Goal: Information Seeking & Learning: Learn about a topic

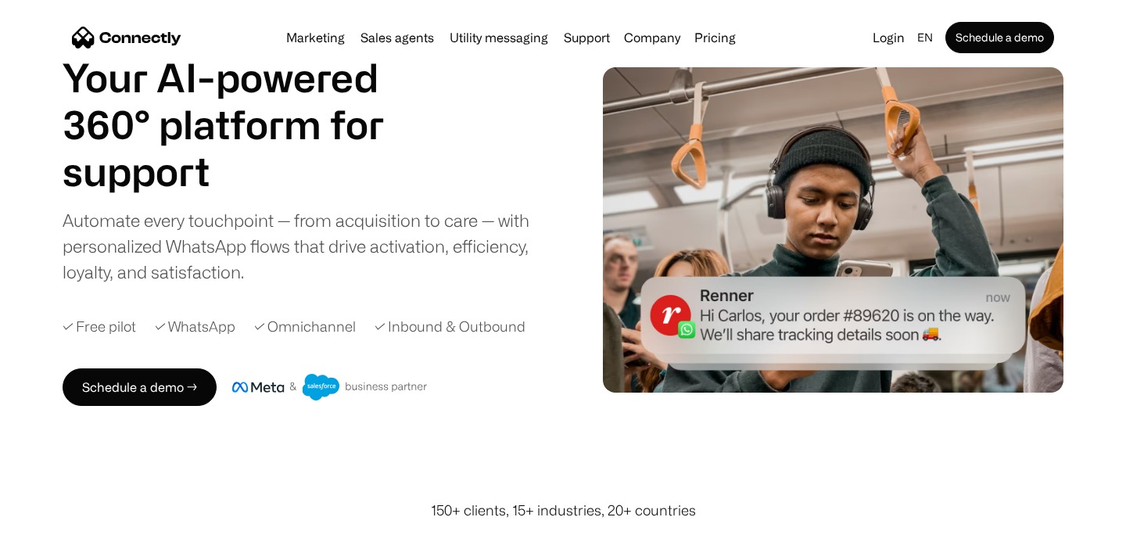
scroll to position [62, 0]
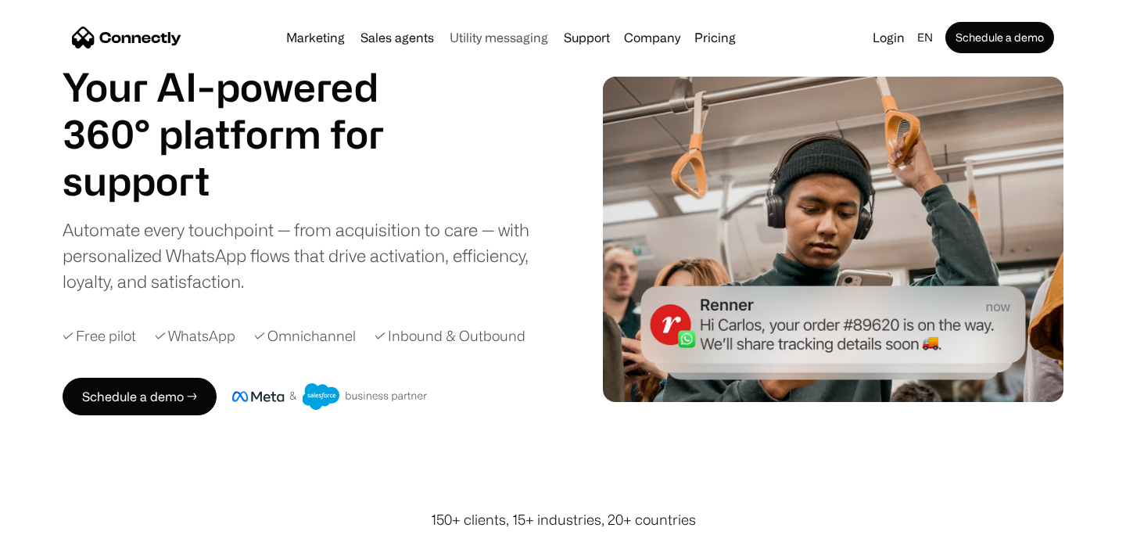
click at [489, 38] on link "Utility messaging" at bounding box center [498, 37] width 111 height 13
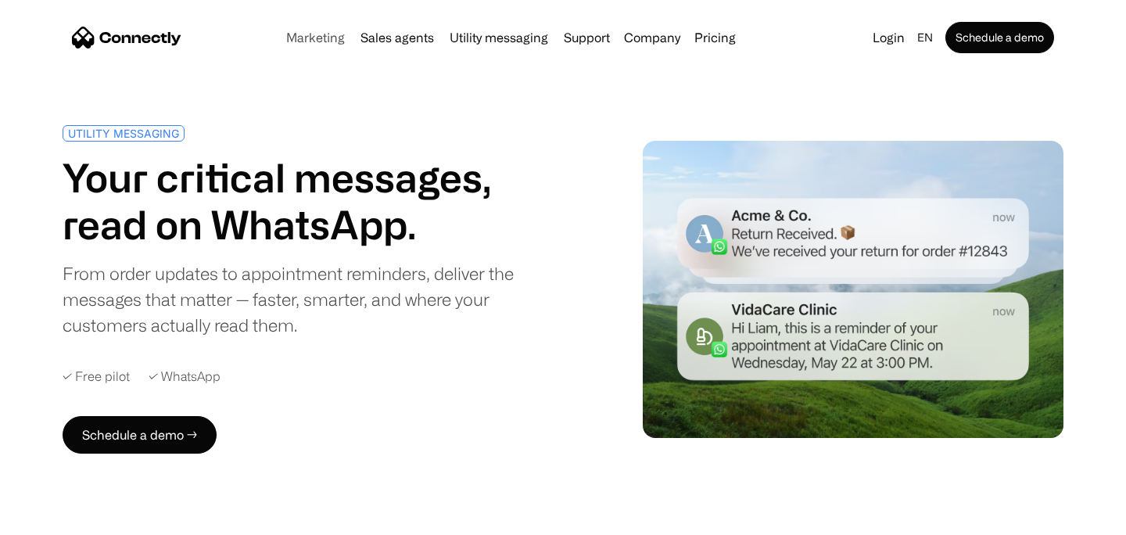
click at [328, 41] on link "Marketing" at bounding box center [315, 37] width 71 height 13
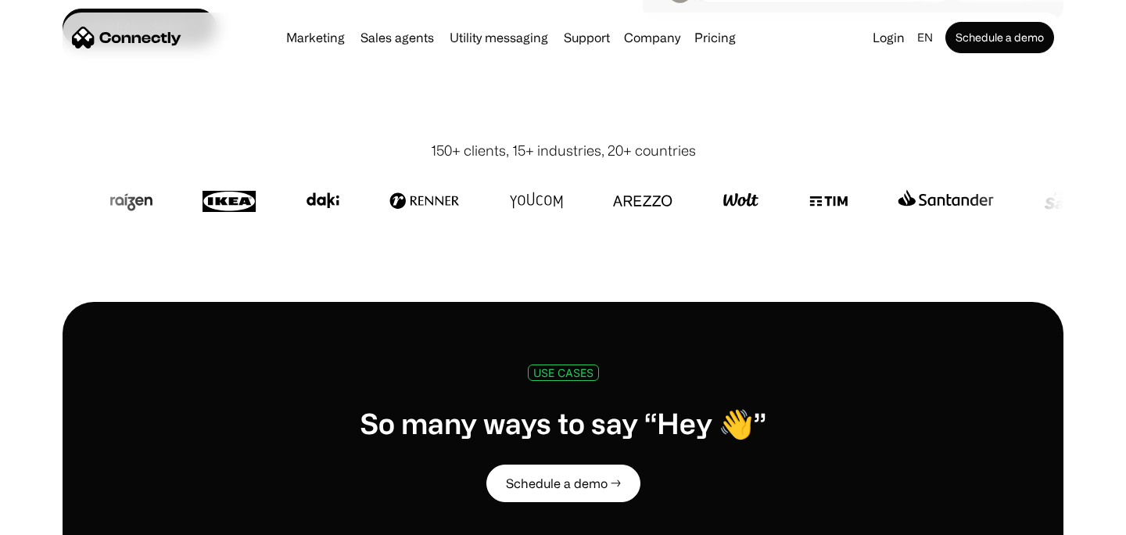
scroll to position [421, 0]
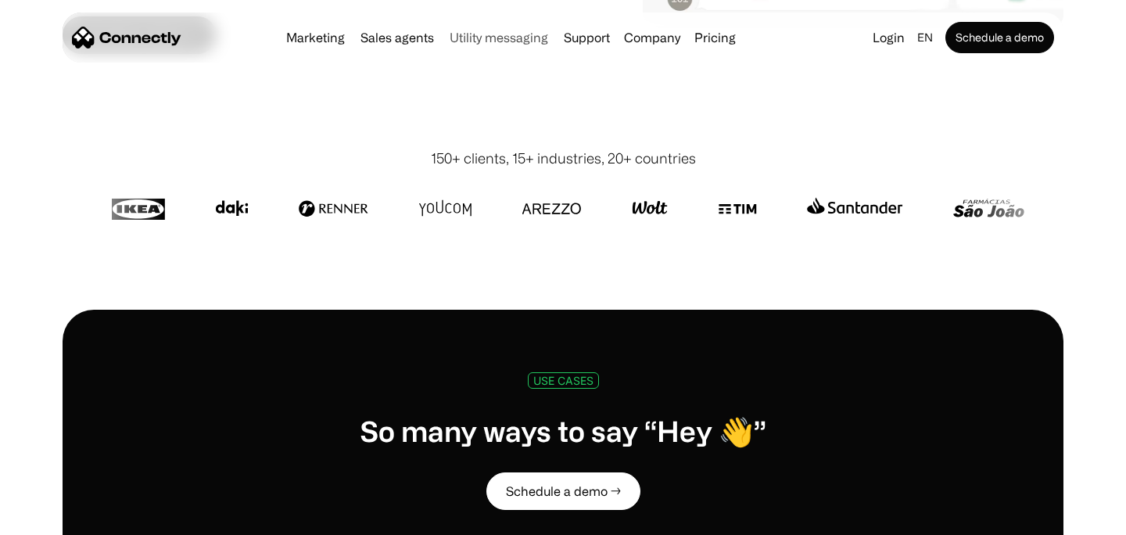
click at [456, 40] on link "Utility messaging" at bounding box center [498, 37] width 111 height 13
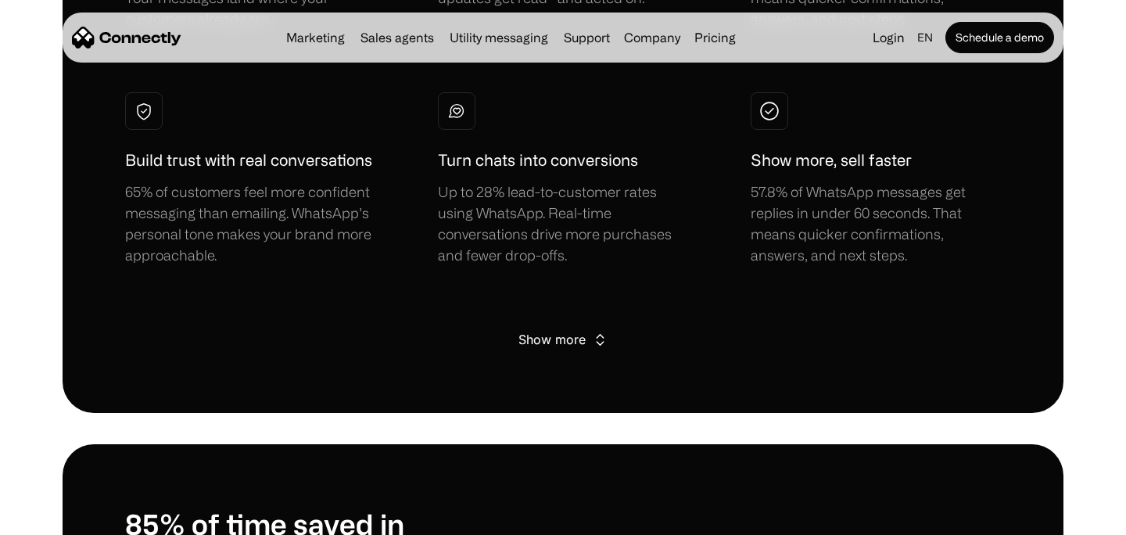
scroll to position [1181, 0]
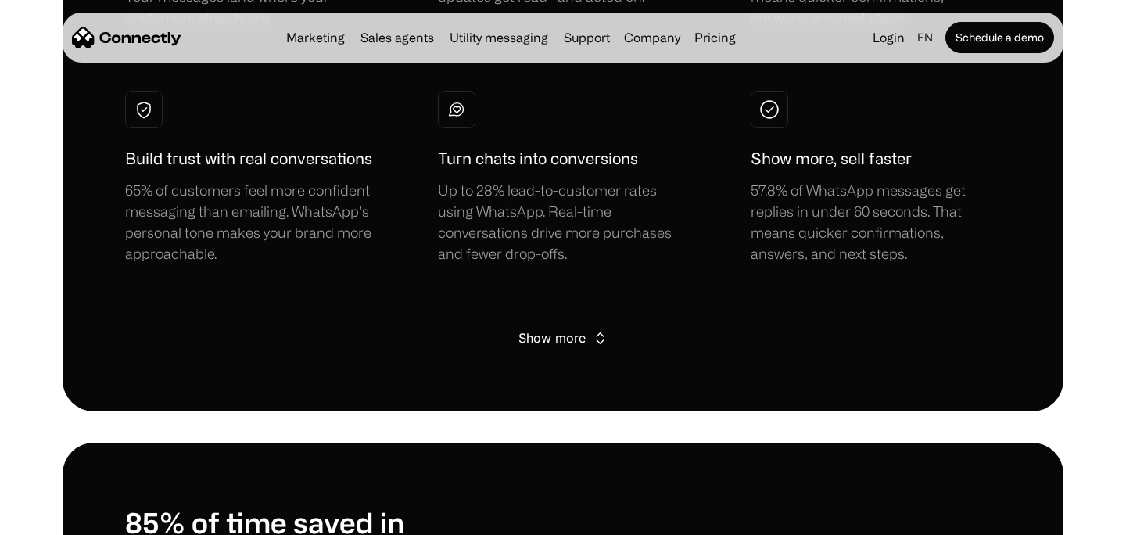
click at [571, 333] on div "Show more" at bounding box center [551, 338] width 67 height 22
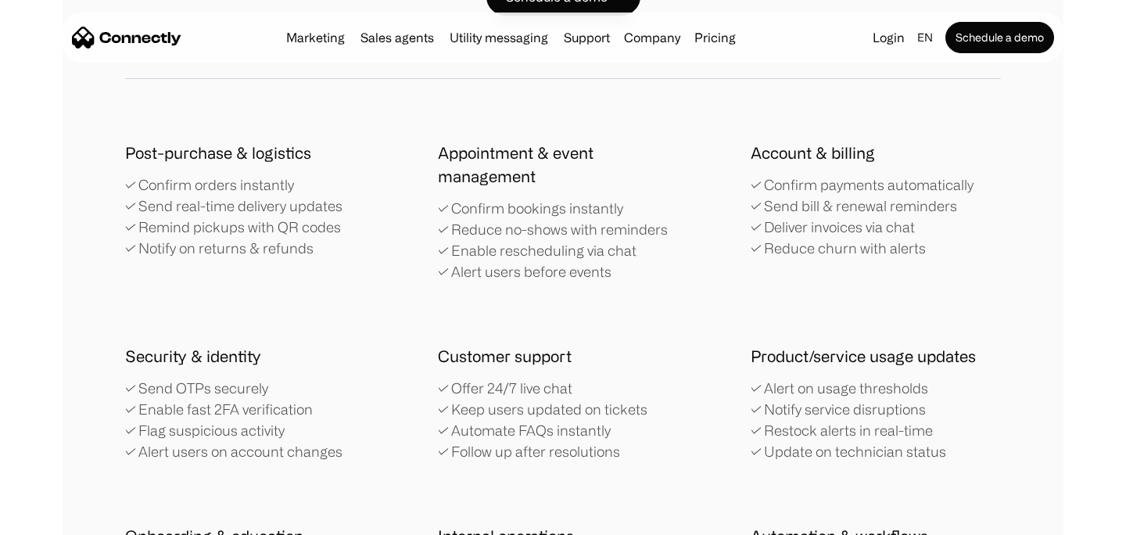
scroll to position [3096, 0]
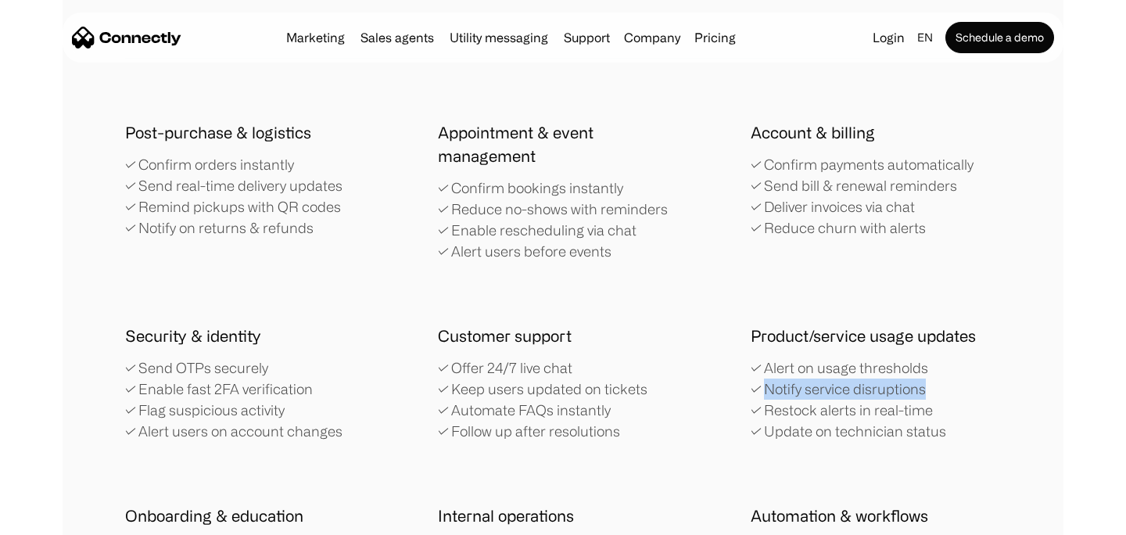
drag, startPoint x: 764, startPoint y: 389, endPoint x: 932, endPoint y: 390, distance: 168.1
click at [932, 390] on div "✓ Alert on usage thresholds ✓ Notify service disruptions ✓ Restock alerts in re…" at bounding box center [847, 399] width 195 height 84
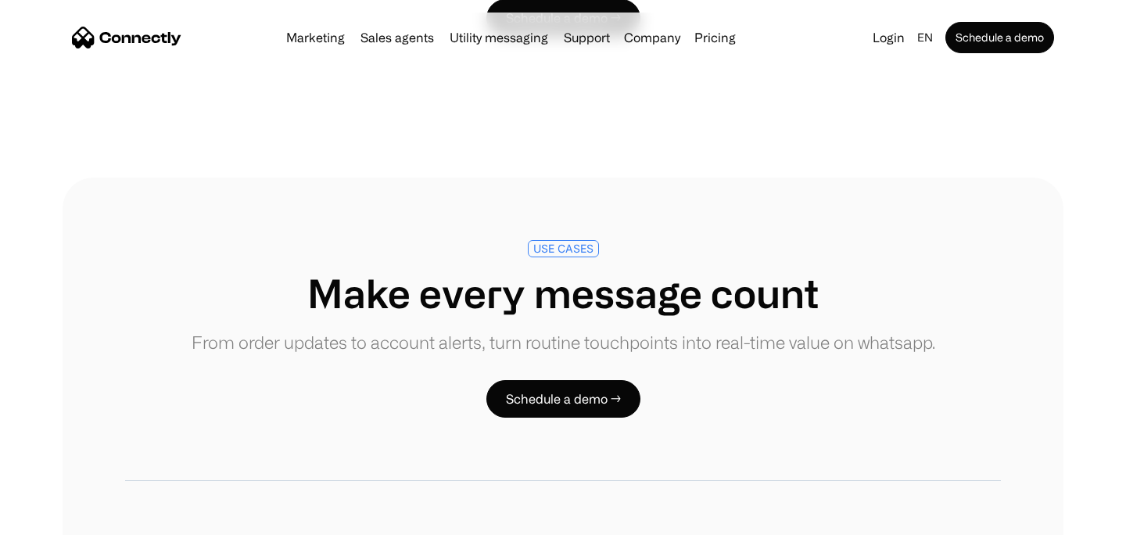
scroll to position [2671, 0]
